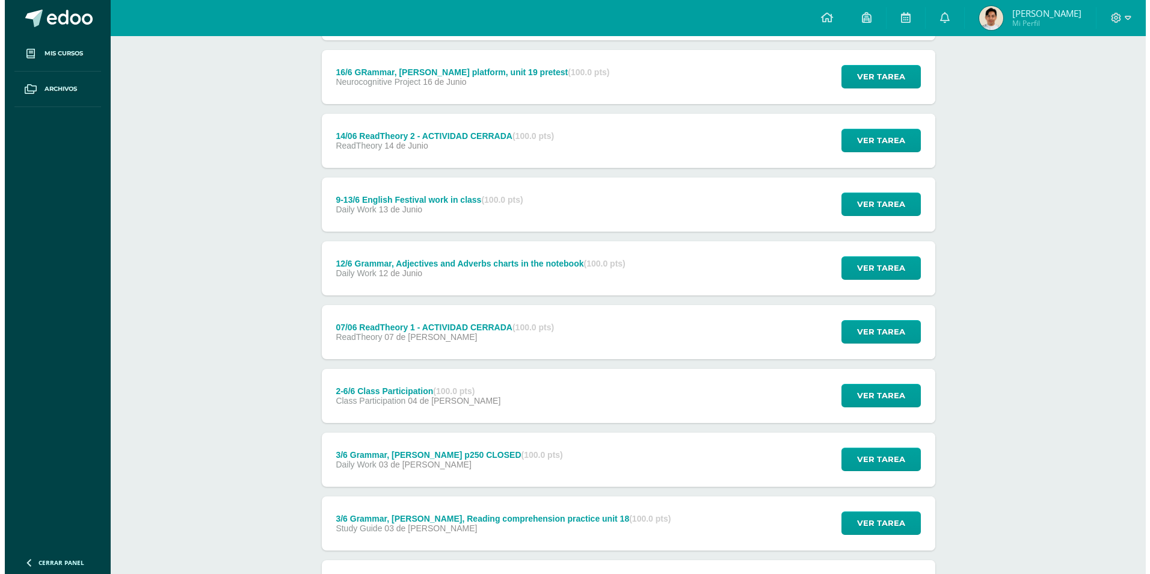
scroll to position [1545, 0]
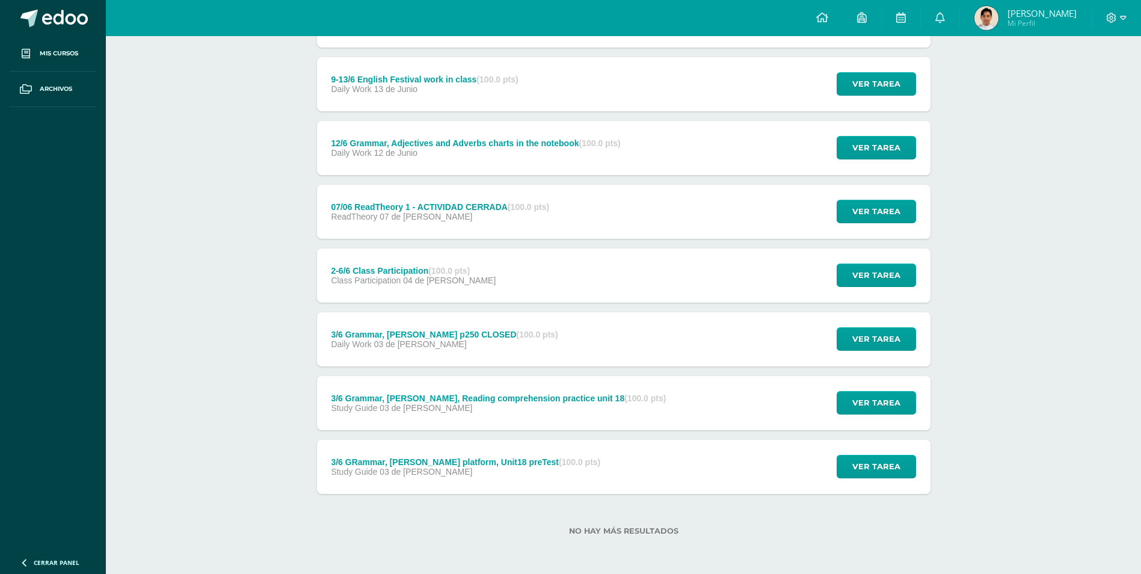
click at [498, 174] on div "12/6 Grammar, Adjectives and Adverbs charts in the notebook (100.0 pts) Daily W…" at bounding box center [476, 148] width 318 height 54
